Goal: Find specific page/section: Find specific page/section

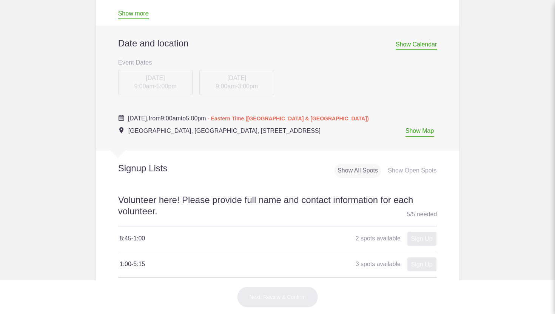
scroll to position [288, 0]
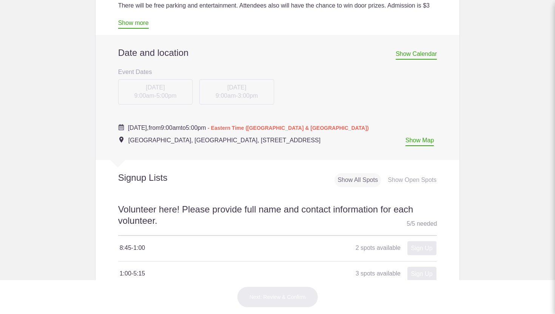
click at [418, 58] on span "Show Calendar" at bounding box center [415, 55] width 41 height 9
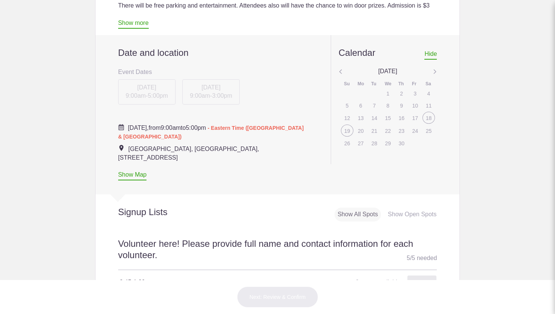
click at [436, 70] on img at bounding box center [435, 72] width 4 height 10
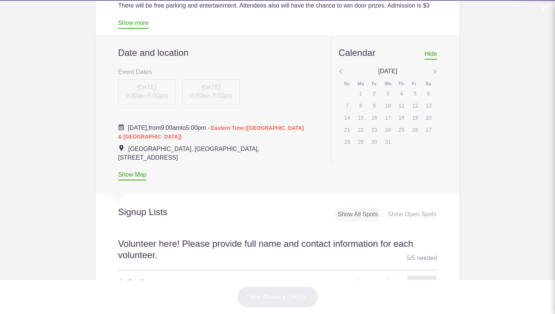
click at [436, 70] on img at bounding box center [435, 72] width 4 height 10
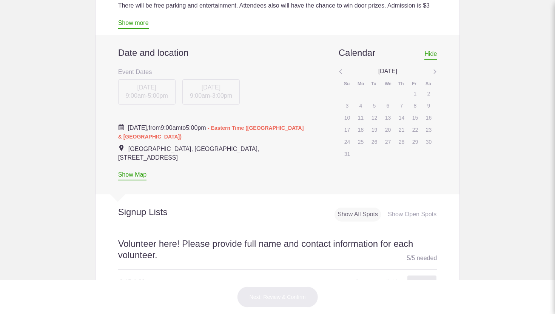
click at [436, 70] on img at bounding box center [435, 72] width 4 height 10
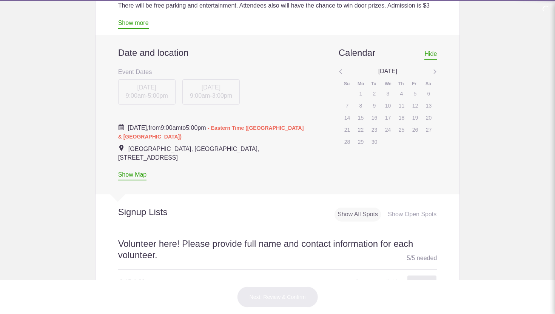
click at [436, 70] on img at bounding box center [435, 72] width 4 height 10
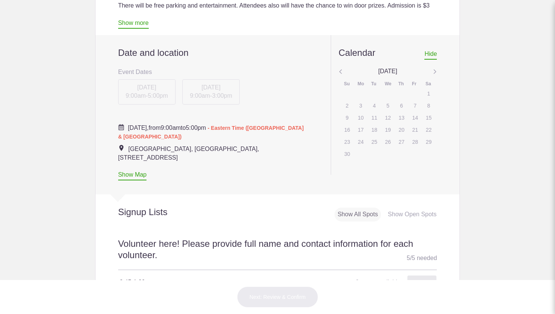
click at [436, 70] on img at bounding box center [435, 72] width 4 height 10
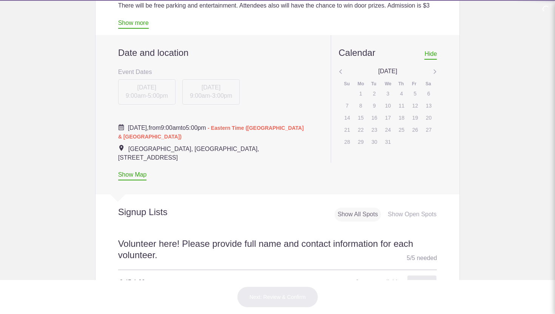
click at [436, 70] on img at bounding box center [435, 72] width 4 height 10
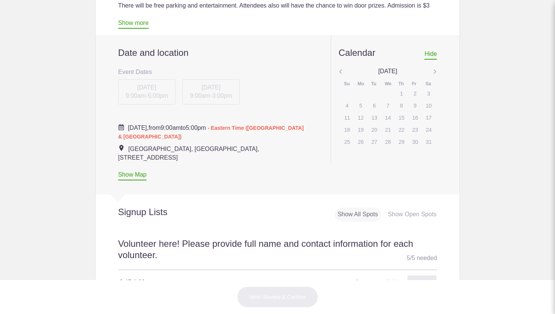
click at [436, 70] on img at bounding box center [435, 72] width 4 height 10
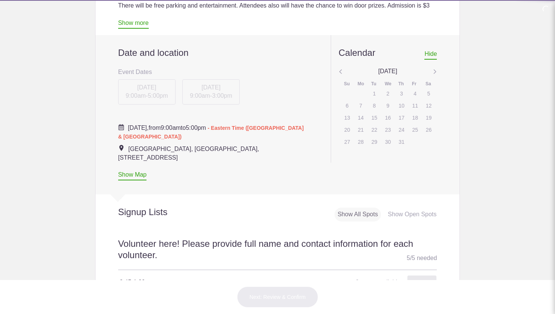
click at [436, 70] on img at bounding box center [435, 72] width 4 height 10
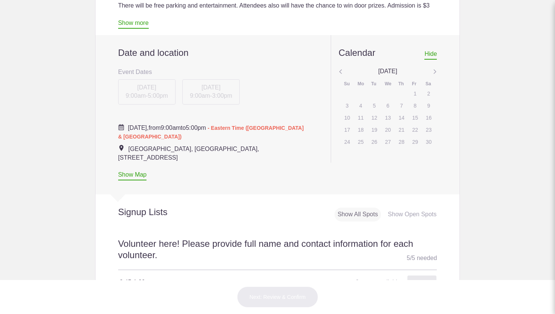
click at [436, 70] on img at bounding box center [435, 72] width 4 height 10
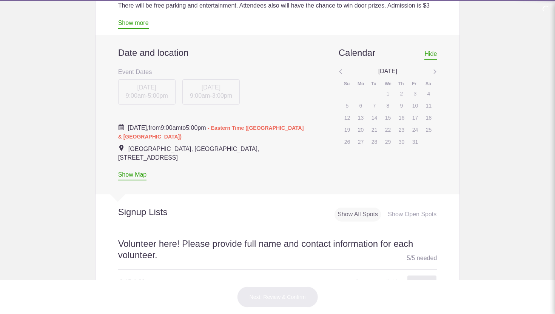
click at [436, 70] on img at bounding box center [435, 72] width 4 height 10
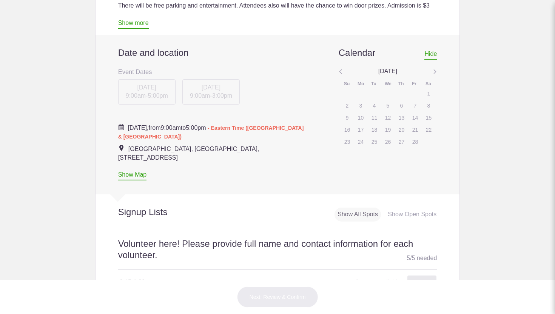
click at [436, 70] on img at bounding box center [435, 72] width 4 height 10
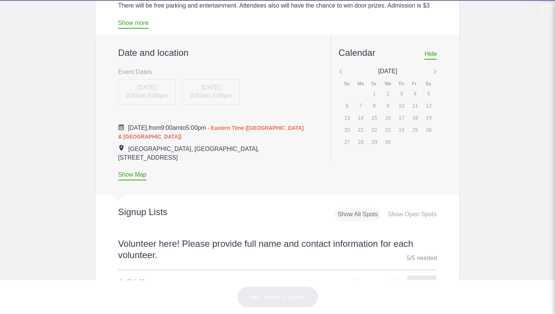
click at [436, 70] on img at bounding box center [435, 72] width 4 height 10
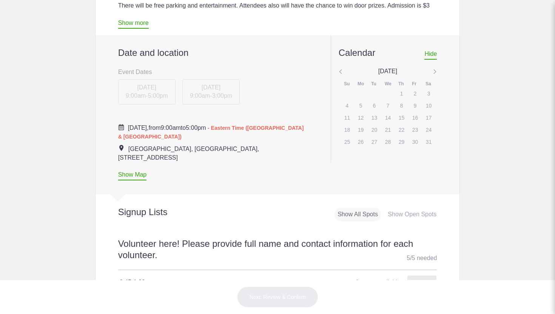
click at [436, 70] on img at bounding box center [435, 72] width 4 height 10
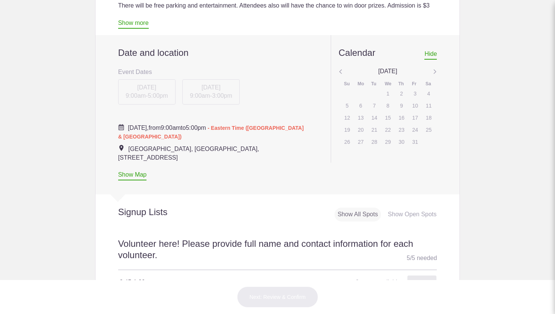
click at [436, 70] on img at bounding box center [435, 72] width 4 height 10
click at [427, 130] on div "22" at bounding box center [428, 129] width 12 height 11
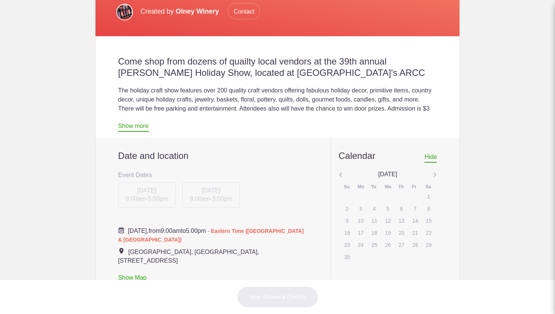
scroll to position [184, 0]
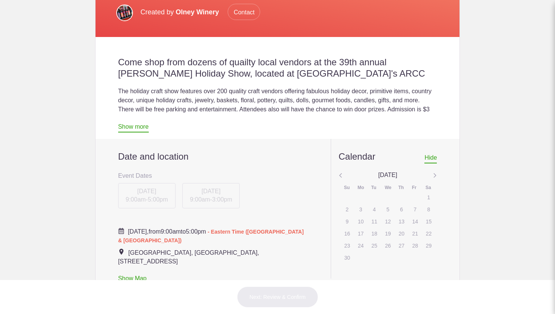
click at [244, 11] on span "Contact" at bounding box center [244, 12] width 32 height 16
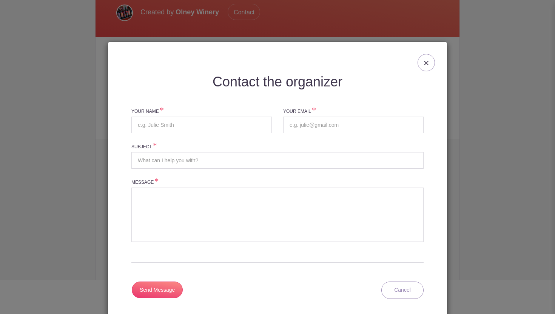
click at [428, 62] on img at bounding box center [426, 63] width 5 height 5
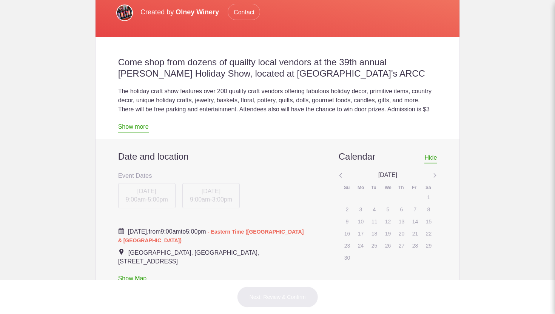
click at [125, 11] on img at bounding box center [124, 13] width 17 height 17
click at [135, 127] on link "Show more" at bounding box center [133, 127] width 31 height 9
